Goal: Task Accomplishment & Management: Use online tool/utility

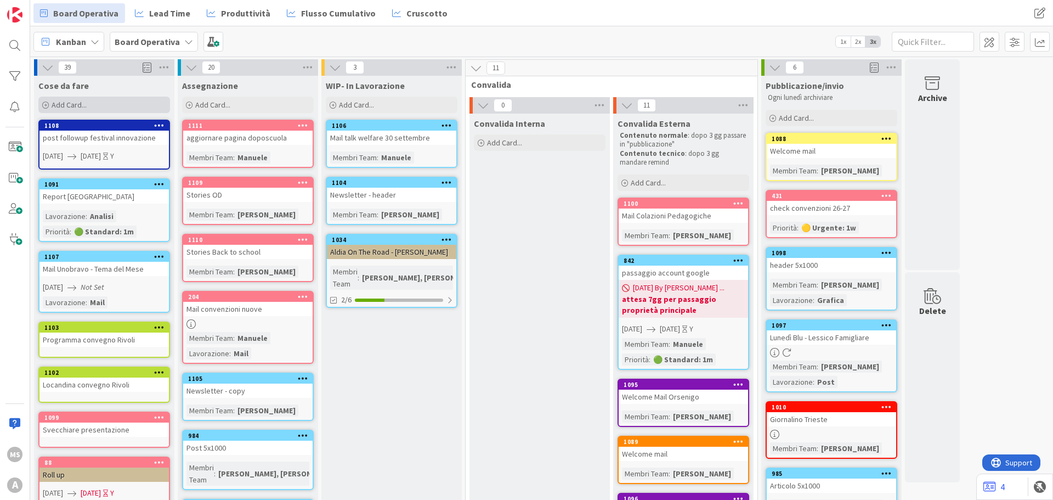
click at [95, 106] on div "Add Card..." at bounding box center [104, 105] width 132 height 16
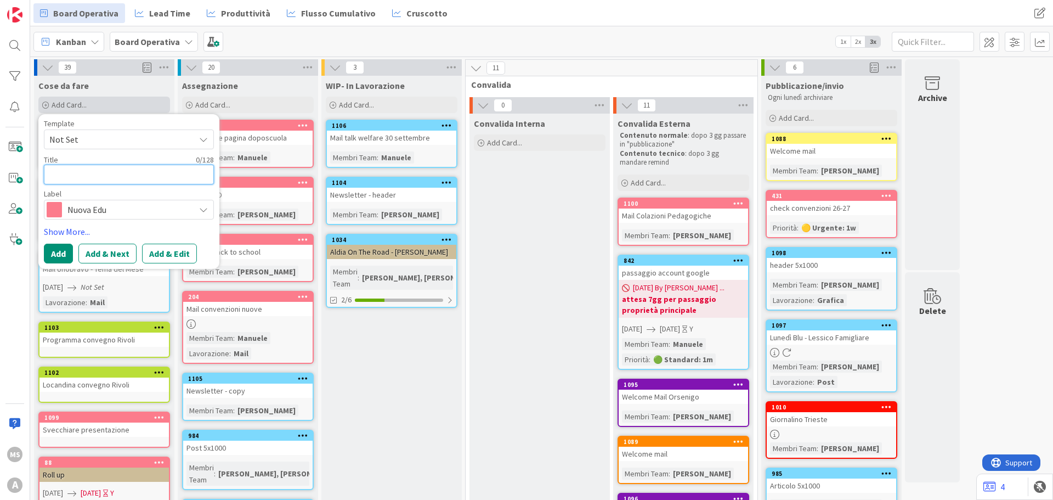
type textarea "N"
type textarea "x"
type textarea "Ne"
type textarea "x"
type textarea "New"
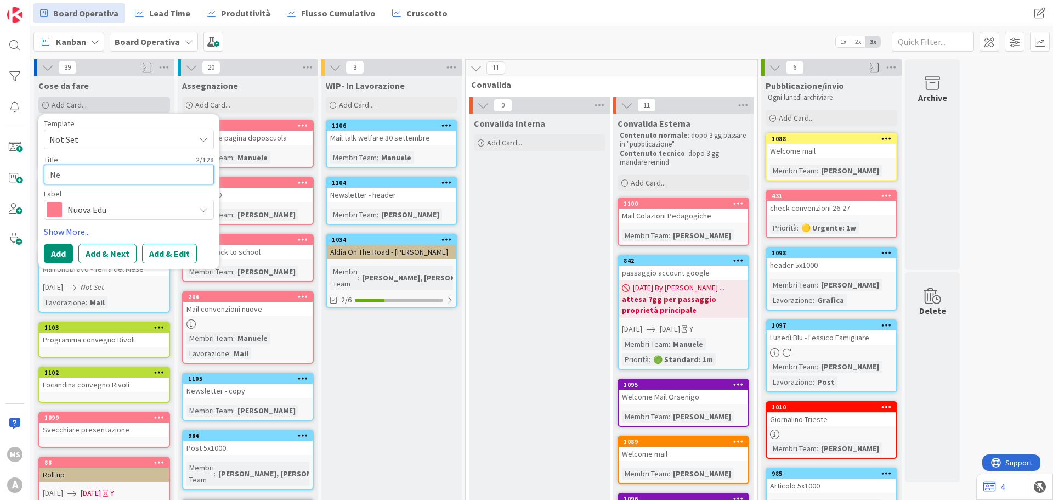
type textarea "x"
type textarea "News"
type textarea "x"
type textarea "Newsl"
type textarea "x"
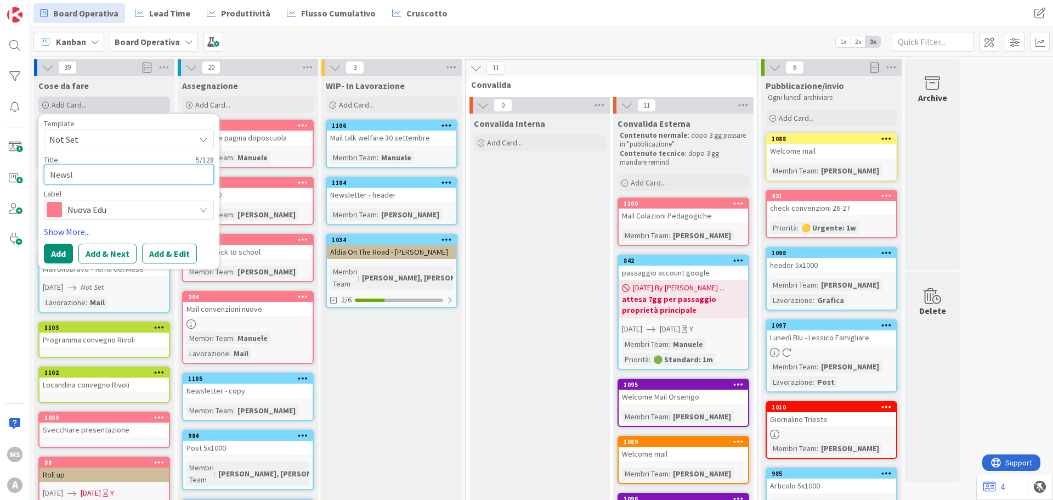
type textarea "Newsle"
type textarea "x"
type textarea "Newslet"
type textarea "x"
type textarea "Newslett"
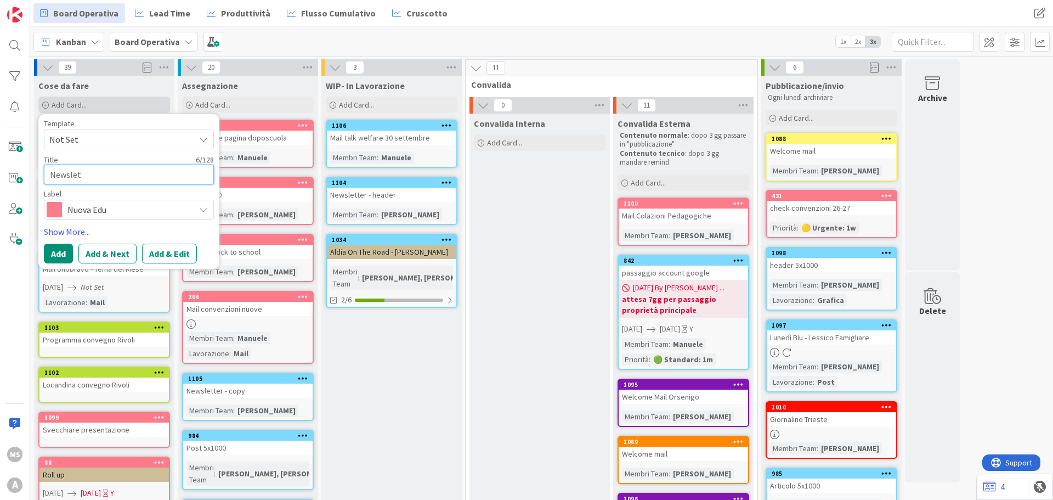
type textarea "x"
type textarea "Newslette"
type textarea "x"
type textarea "Newsletter"
type textarea "x"
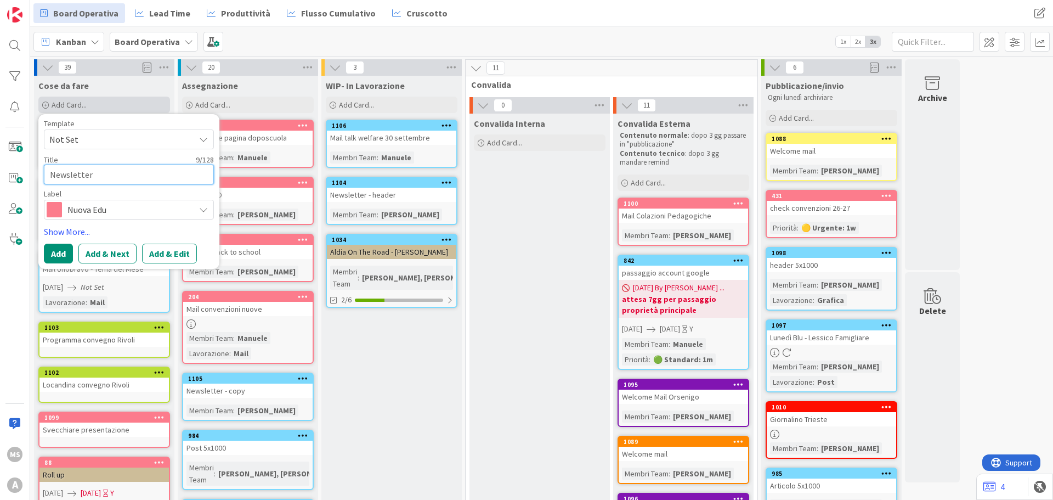
type textarea "Newsletter"
type textarea "x"
type textarea "Newsletter -"
type textarea "x"
type textarea "Newsletter -"
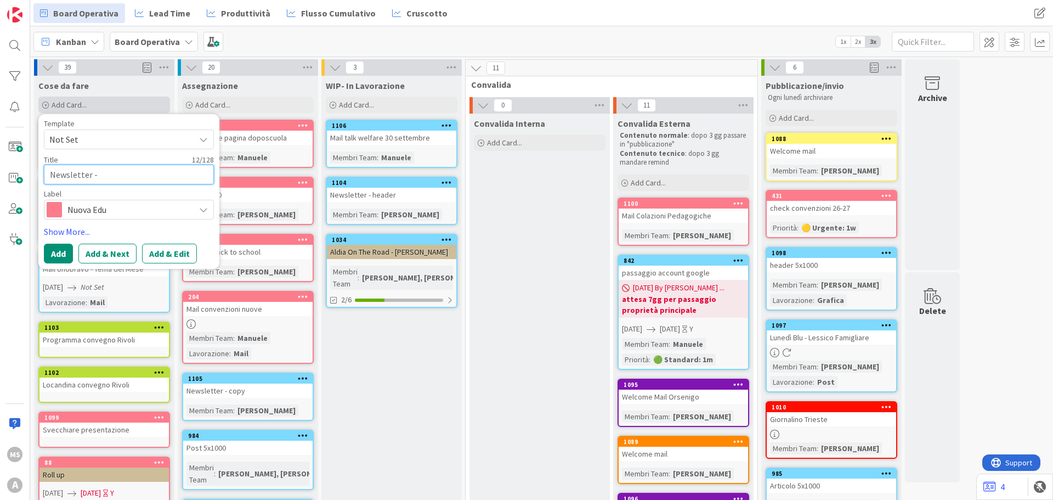
type textarea "x"
type textarea "Newsletter - g"
type textarea "x"
type textarea "Newsletter - gr"
type textarea "x"
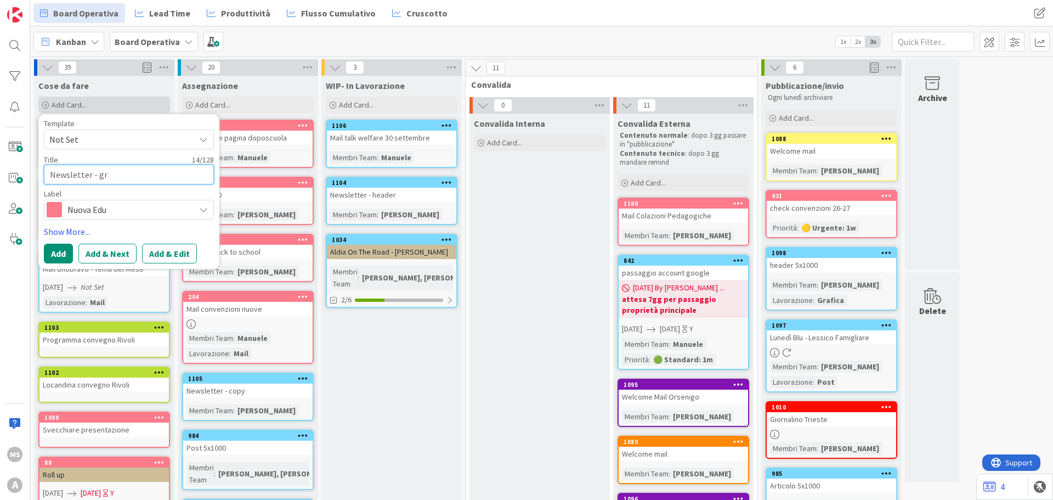
type textarea "Newsletter - gra"
type textarea "x"
type textarea "Newsletter - [PERSON_NAME]"
type textarea "x"
type textarea "Newsletter - grafi"
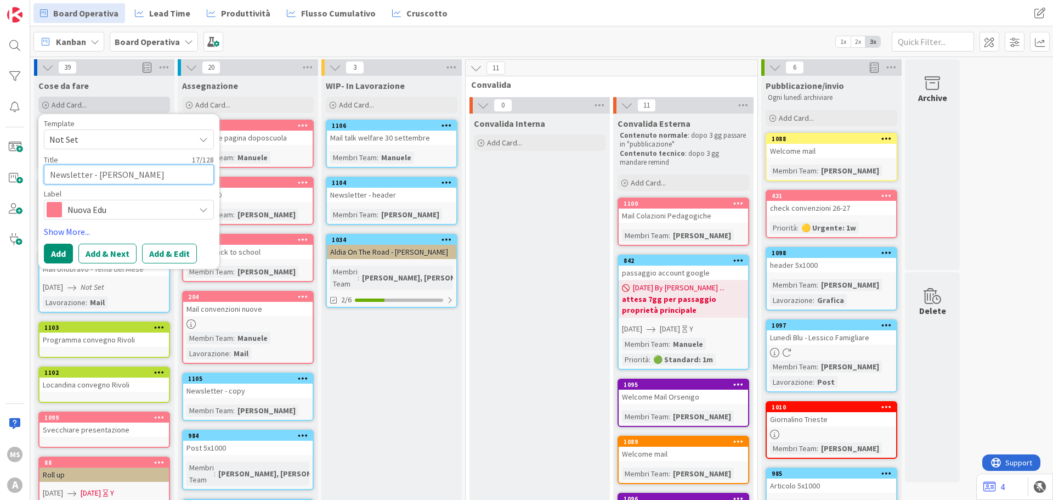
type textarea "x"
type textarea "Newsletter - grafic"
type textarea "x"
type textarea "Newsletter - grafich"
type textarea "x"
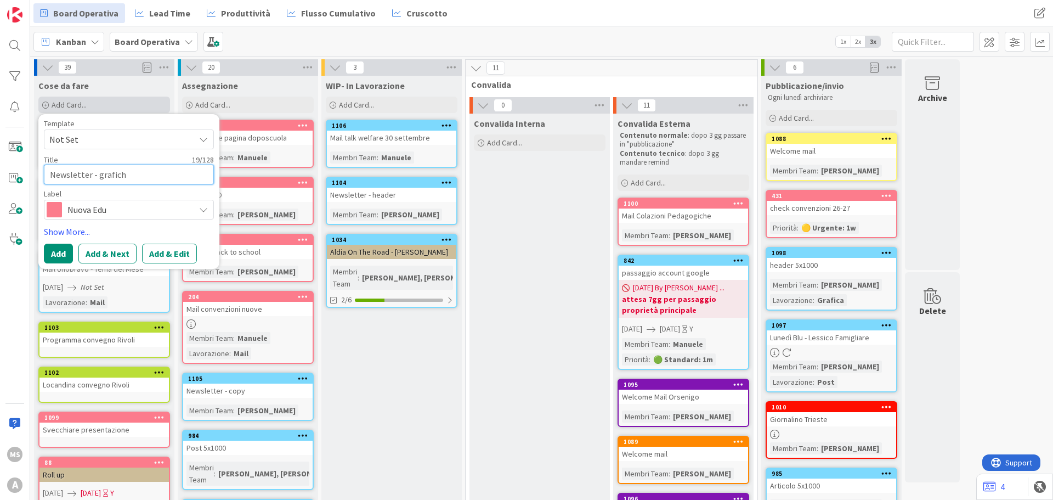
type textarea "Newsletter - grafiche"
type textarea "x"
type textarea "Newsletter - grafiche"
click at [132, 208] on span "Nuova Edu" at bounding box center [128, 209] width 122 height 15
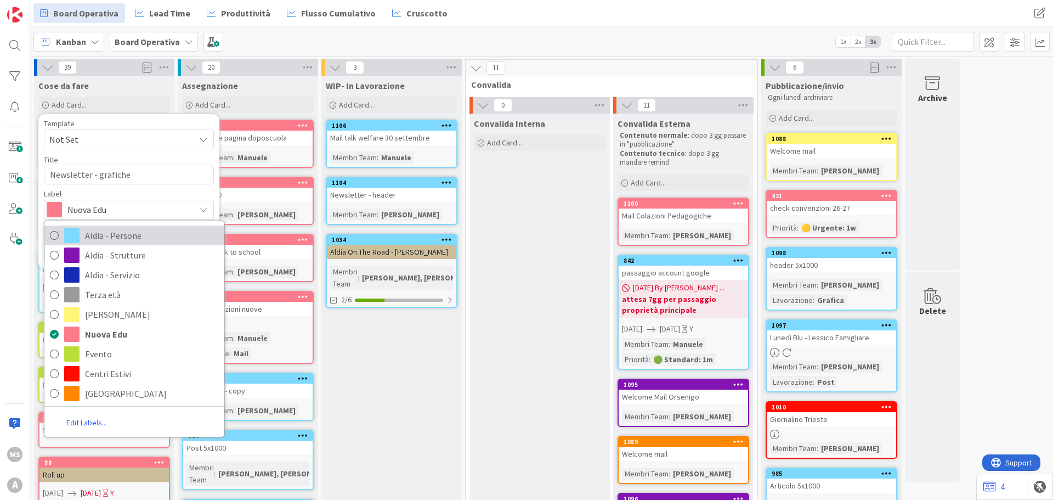
click at [135, 231] on span "Aldia - Persone" at bounding box center [152, 235] width 134 height 16
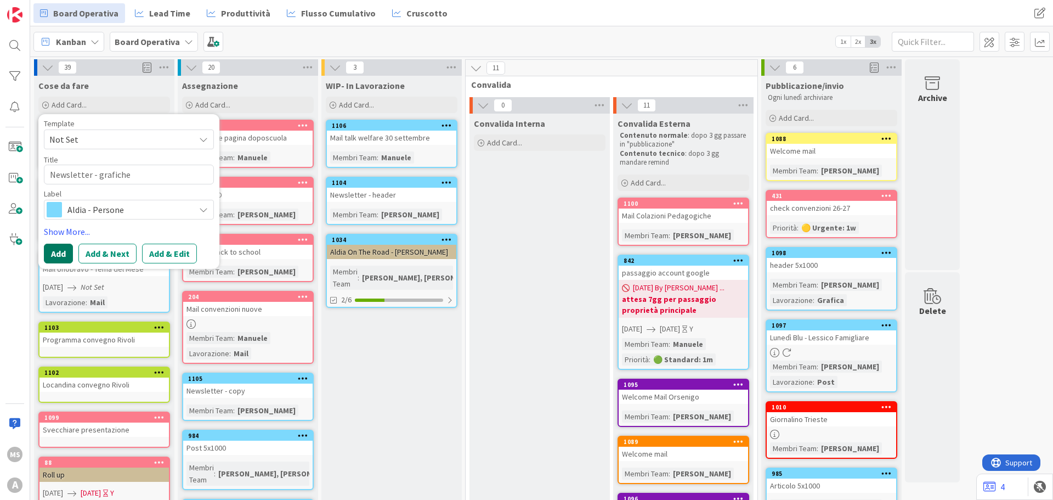
click at [52, 254] on button "Add" at bounding box center [58, 254] width 29 height 20
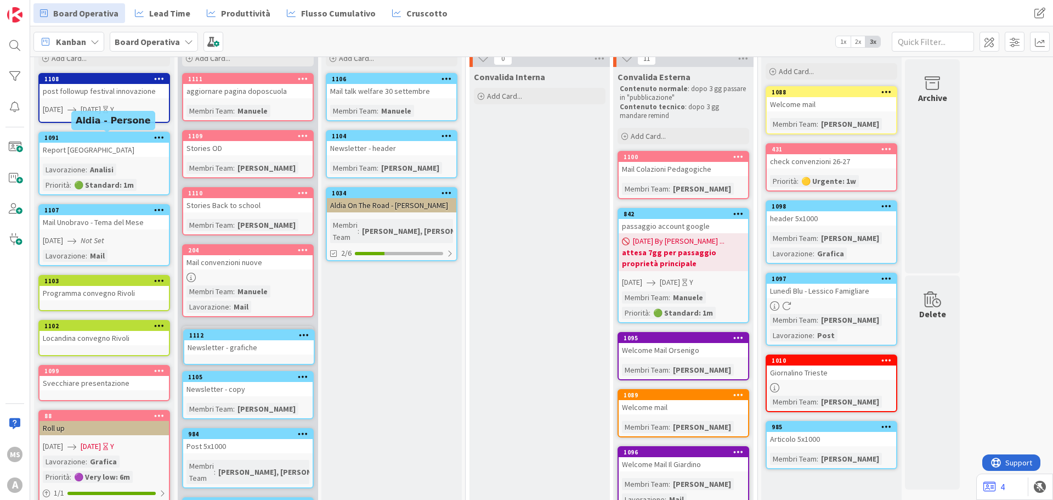
scroll to position [48, 0]
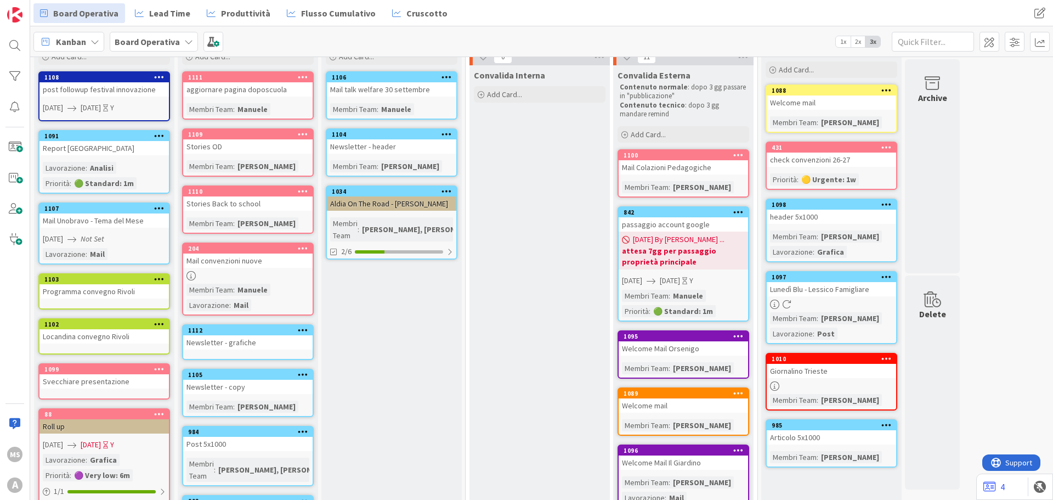
click at [248, 341] on div "Newsletter - grafiche" at bounding box center [247, 342] width 129 height 14
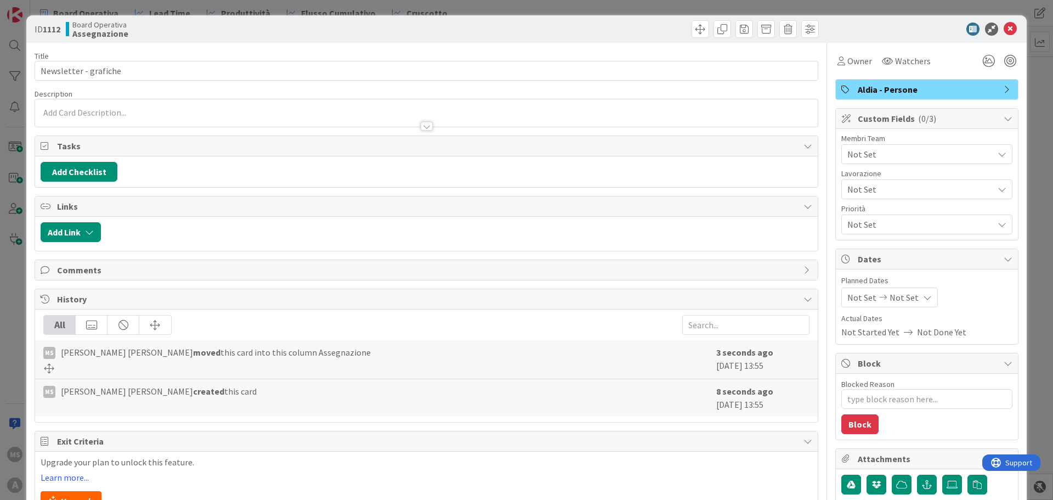
click at [849, 145] on div "Not Set" at bounding box center [926, 154] width 171 height 20
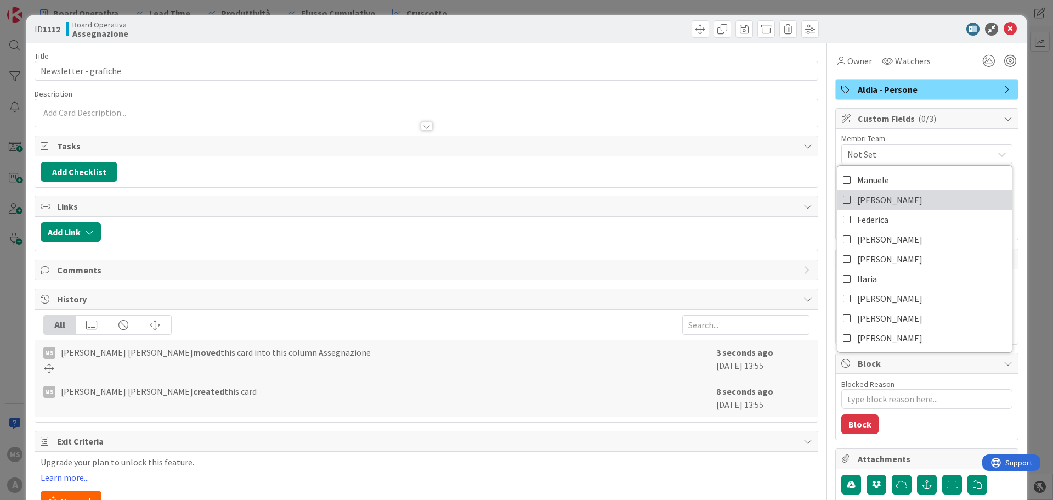
click at [857, 200] on span "[PERSON_NAME]" at bounding box center [889, 199] width 65 height 16
click at [1004, 27] on icon at bounding box center [1010, 28] width 13 height 13
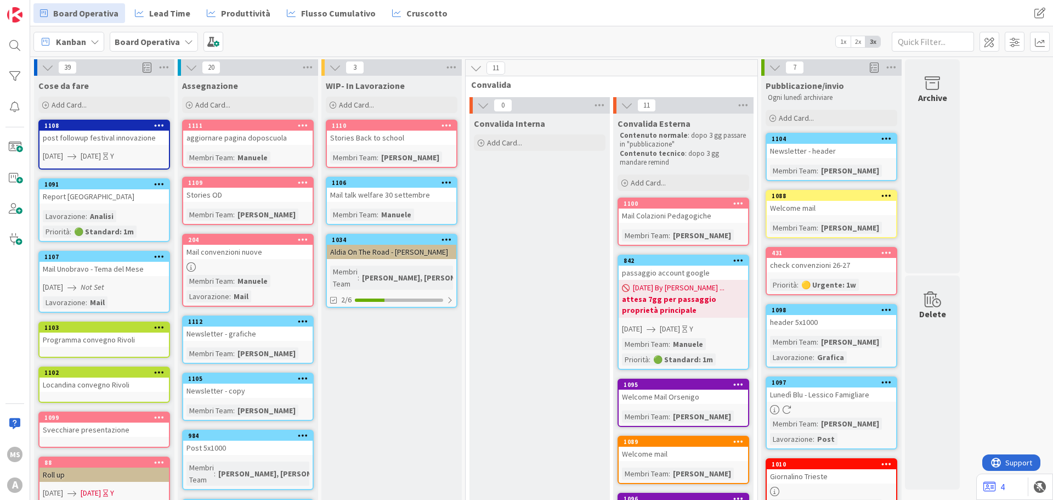
click at [382, 132] on div "Stories Back to school" at bounding box center [391, 138] width 129 height 14
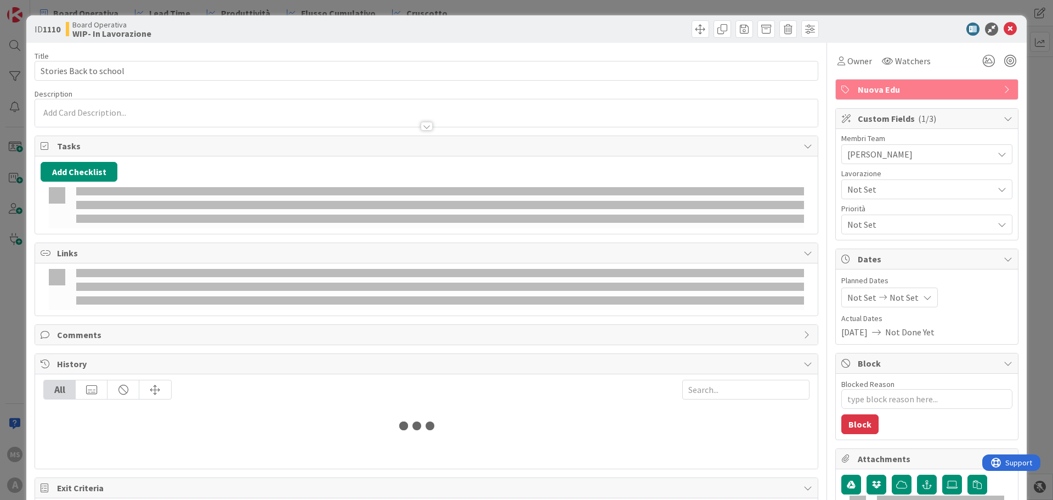
type textarea "x"
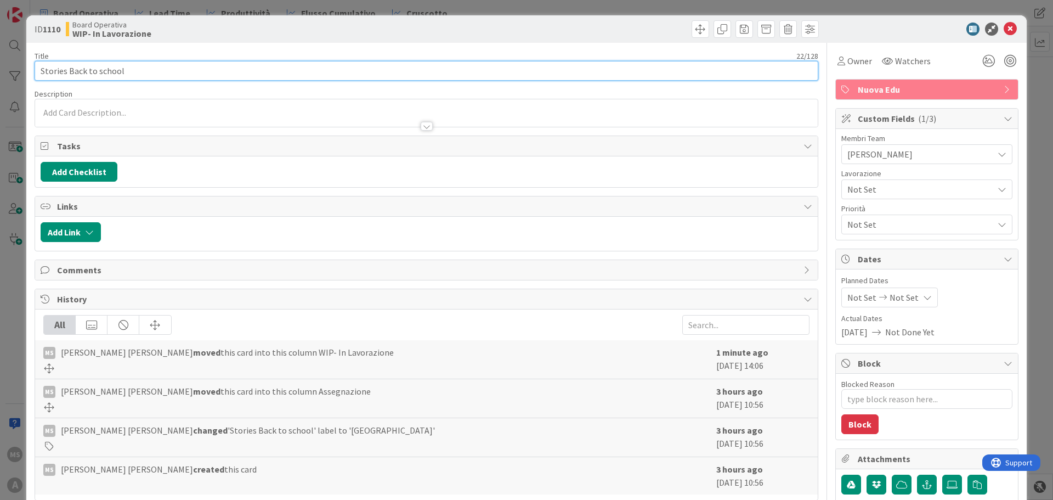
click at [71, 74] on input "Stories Back to school" at bounding box center [427, 71] width 784 height 20
click at [66, 72] on input "Stories Back to school" at bounding box center [427, 71] width 784 height 20
type input "Stories è Back to school"
type textarea "x"
type input "Stories + Post Back to school"
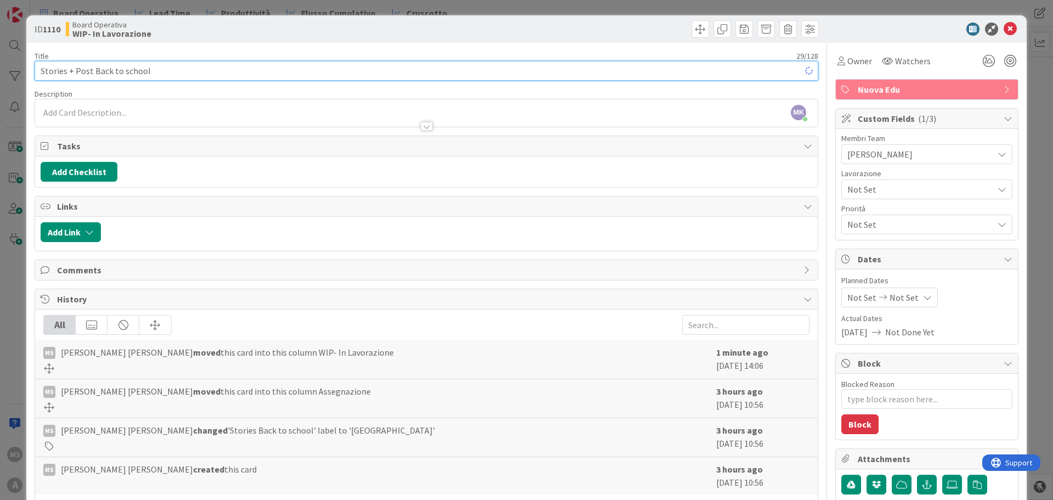
type textarea "x"
type input "Stories + Post Back to school"
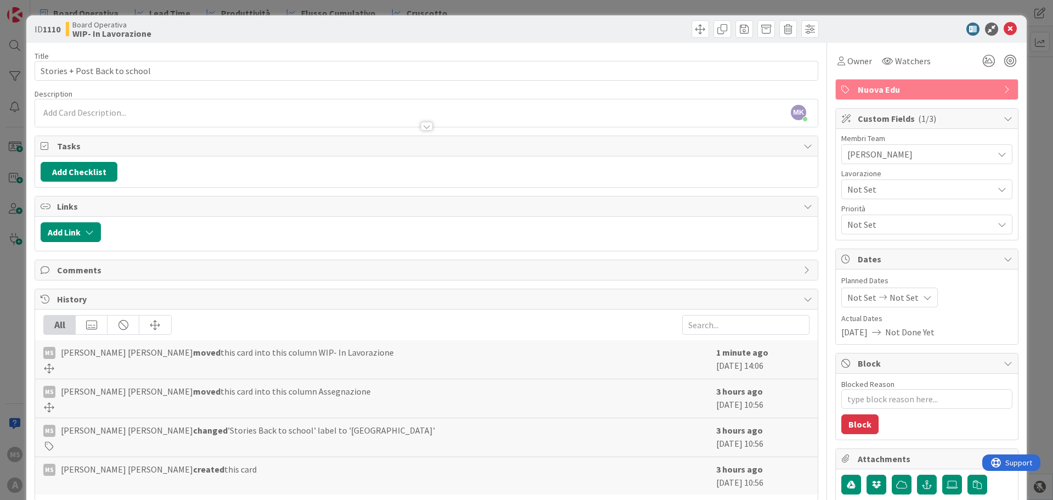
click at [1010, 31] on div at bounding box center [921, 28] width 194 height 13
click at [1004, 34] on icon at bounding box center [1010, 28] width 13 height 13
